Goal: Find specific page/section: Find specific page/section

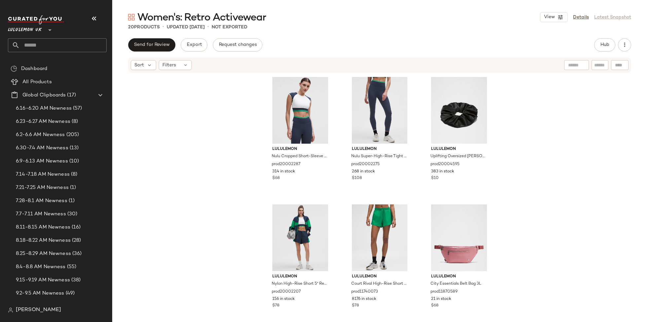
click at [60, 48] on input "text" at bounding box center [63, 45] width 87 height 14
type input "*"
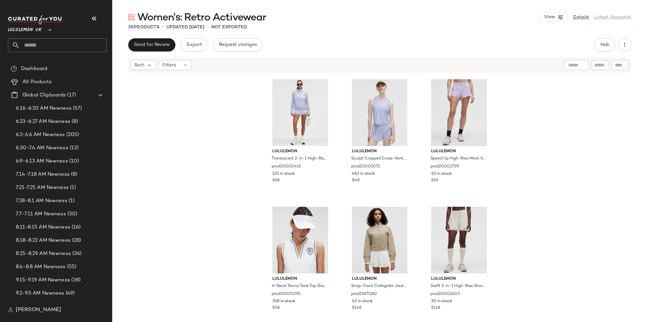
scroll to position [1284, 0]
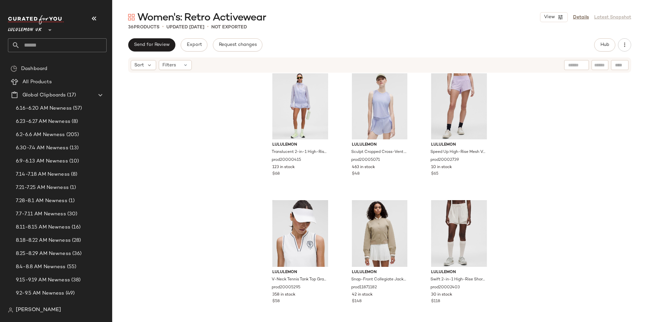
click at [59, 39] on input "text" at bounding box center [63, 45] width 87 height 14
type input "*"
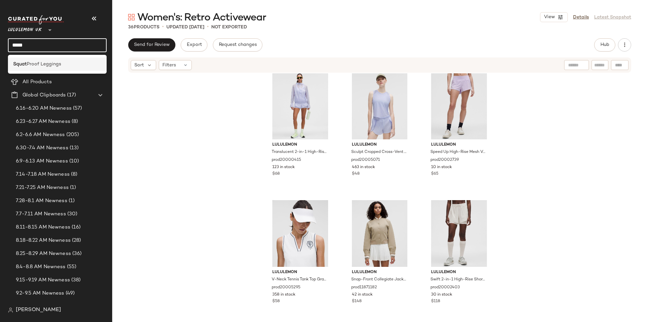
type input "*****"
click at [59, 63] on span "Proof Leggings" at bounding box center [44, 64] width 34 height 7
